Goal: Task Accomplishment & Management: Use online tool/utility

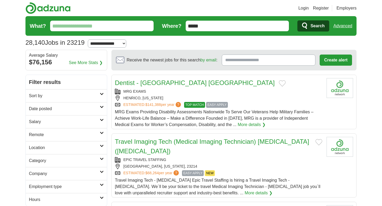
click at [114, 22] on input "What?" at bounding box center [101, 26] width 103 height 11
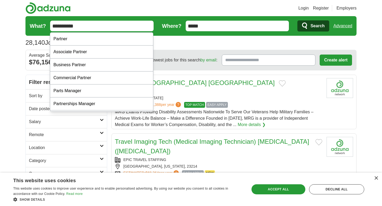
type input "**********"
click at [297, 20] on button "Search" at bounding box center [313, 25] width 32 height 11
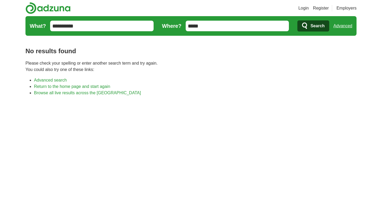
click at [66, 28] on input "**********" at bounding box center [101, 26] width 103 height 11
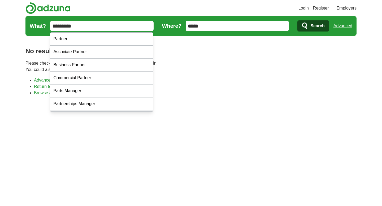
type input "*********"
click at [297, 20] on button "Search" at bounding box center [313, 25] width 32 height 11
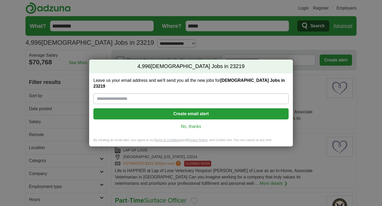
click at [193, 124] on link "No, thanks" at bounding box center [191, 127] width 187 height 6
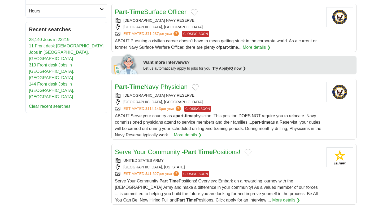
scroll to position [245, 0]
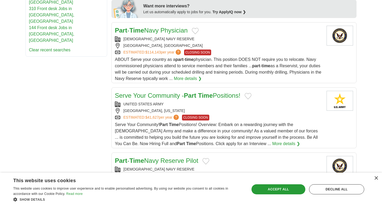
click at [216, 97] on link "Serve Your Community - Part Time Positions!" at bounding box center [177, 95] width 125 height 7
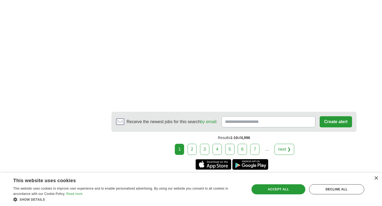
scroll to position [913, 0]
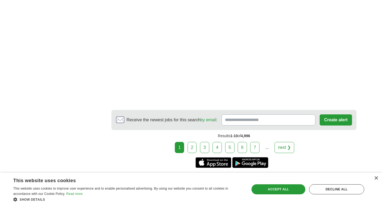
click at [190, 149] on link "2" at bounding box center [192, 147] width 9 height 11
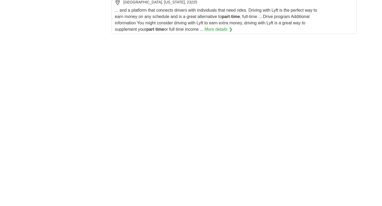
scroll to position [1062, 0]
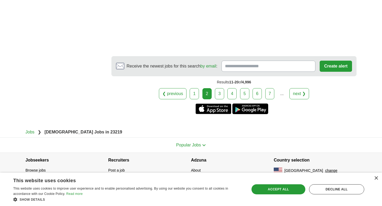
click at [219, 94] on link "3" at bounding box center [219, 93] width 9 height 11
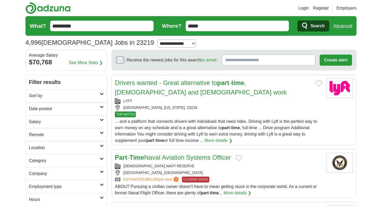
click at [101, 105] on link "Date posted" at bounding box center [66, 108] width 81 height 13
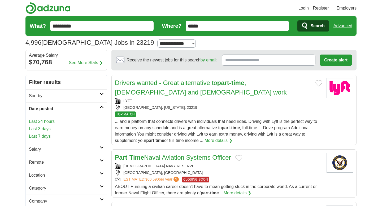
click at [58, 118] on div "Last 24 hours Last 3 days Last 7 days" at bounding box center [66, 129] width 81 height 28
click at [54, 121] on link "Last 24 hours" at bounding box center [66, 122] width 75 height 6
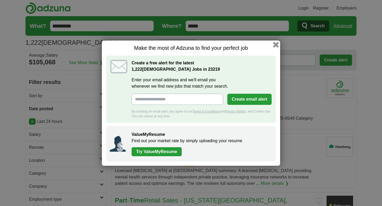
click at [276, 44] on button "button" at bounding box center [276, 45] width 6 height 6
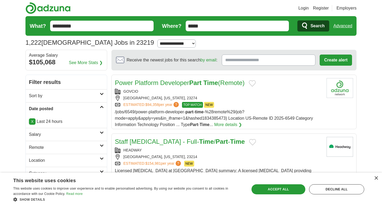
scroll to position [11, 0]
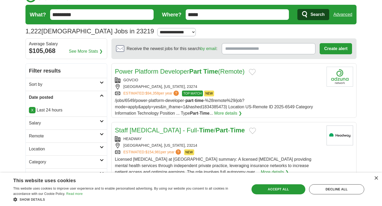
click at [93, 150] on h2 "Location" at bounding box center [64, 149] width 71 height 6
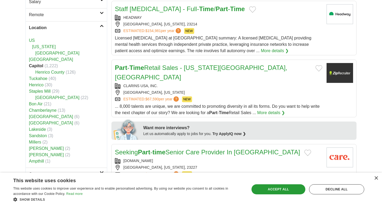
scroll to position [156, 0]
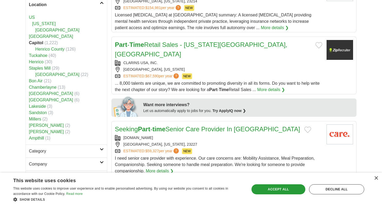
click at [50, 36] on link "[GEOGRAPHIC_DATA]" at bounding box center [51, 36] width 44 height 5
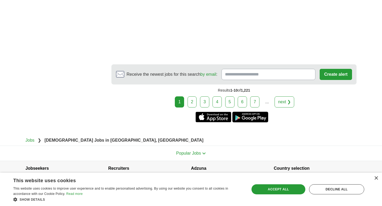
scroll to position [963, 0]
